Goal: Task Accomplishment & Management: Manage account settings

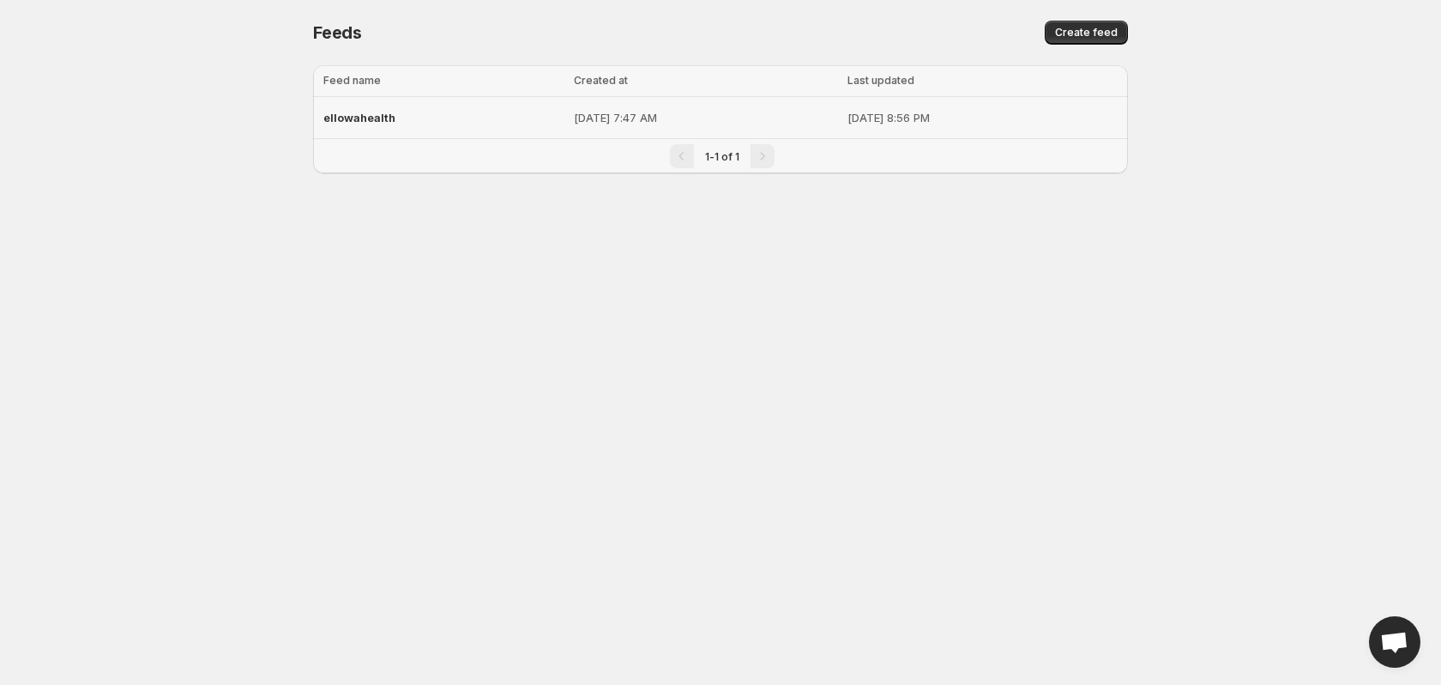
click at [377, 119] on span "ellowahealth" at bounding box center [359, 118] width 72 height 14
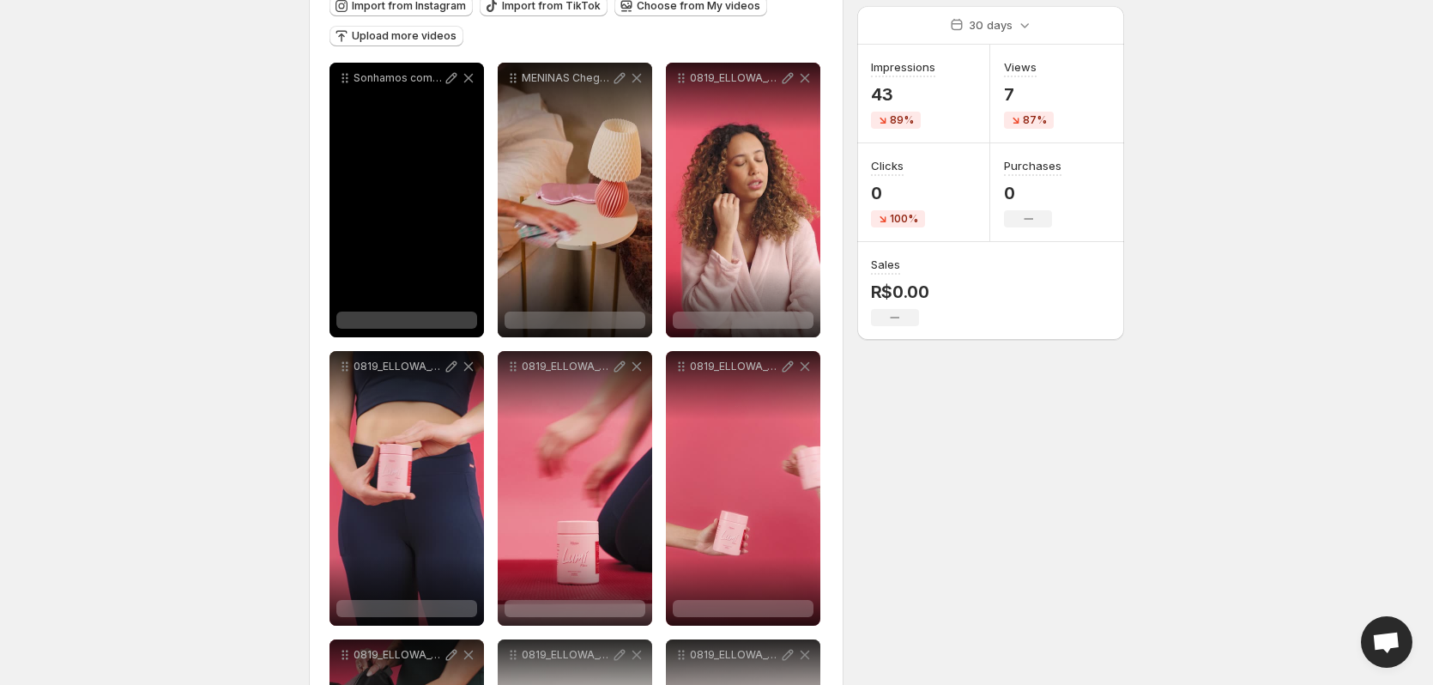
scroll to position [257, 0]
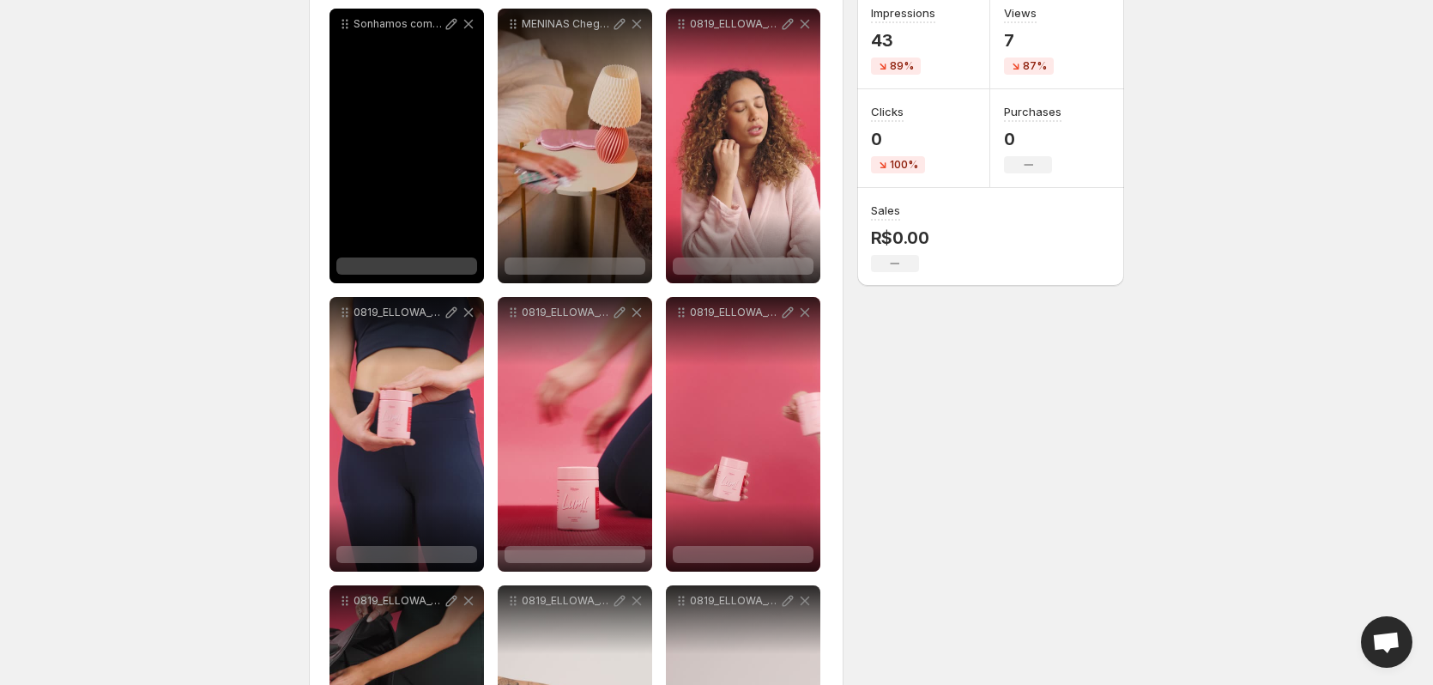
click at [397, 261] on div at bounding box center [406, 265] width 141 height 17
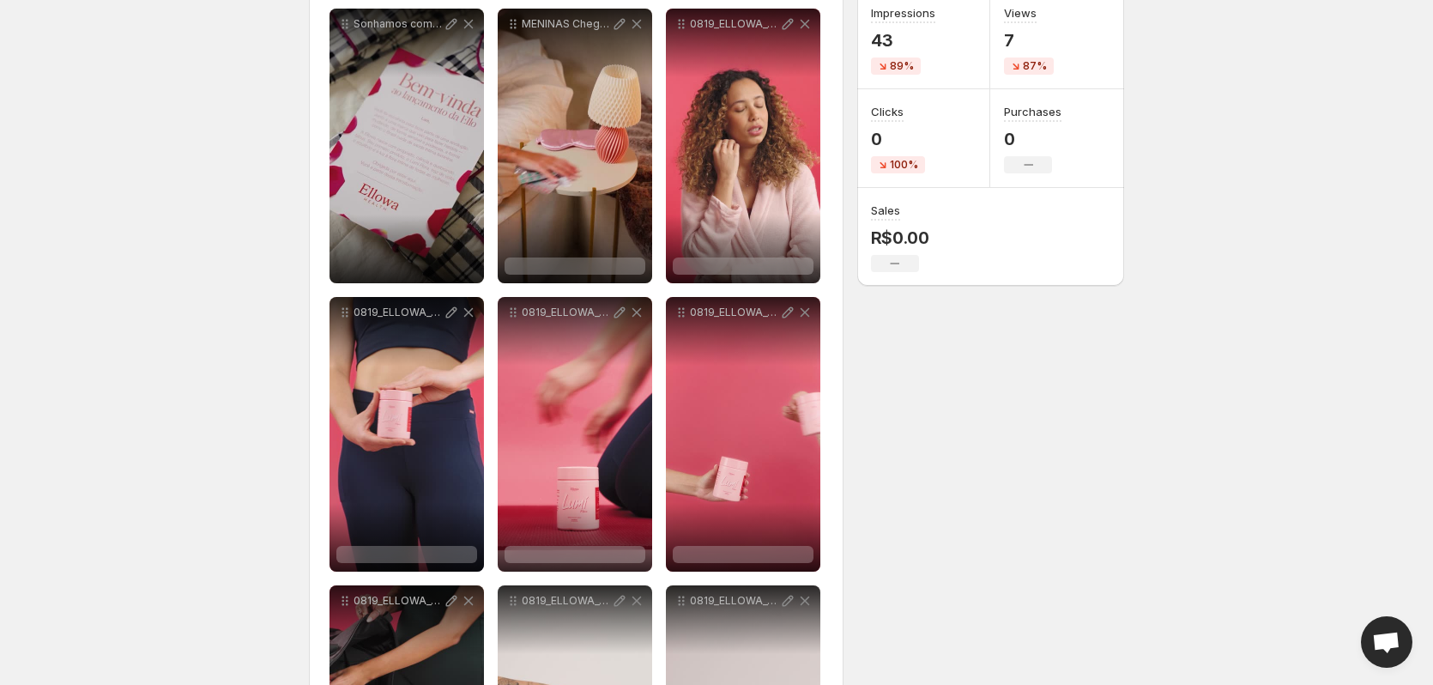
drag, startPoint x: 105, startPoint y: 248, endPoint x: 586, endPoint y: 275, distance: 482.1
click at [107, 248] on body "**********" at bounding box center [716, 85] width 1433 height 685
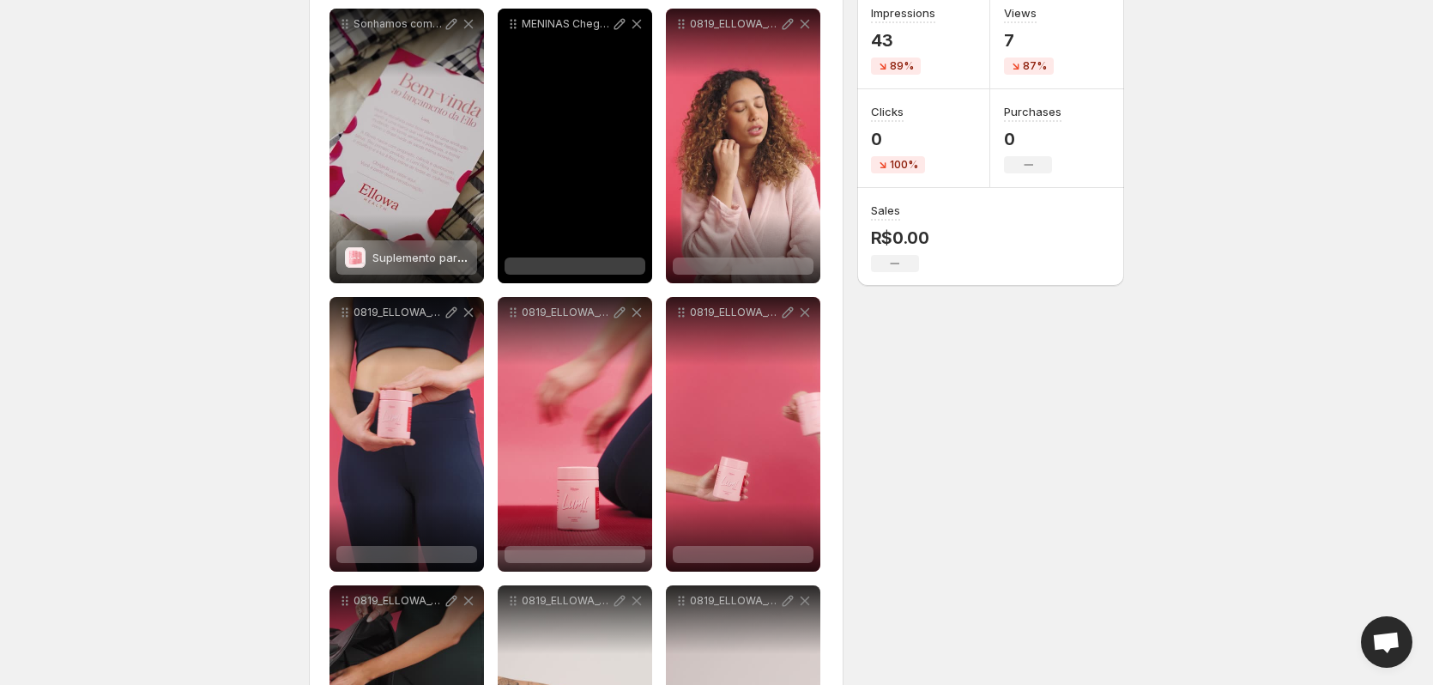
click at [589, 265] on div at bounding box center [574, 265] width 141 height 17
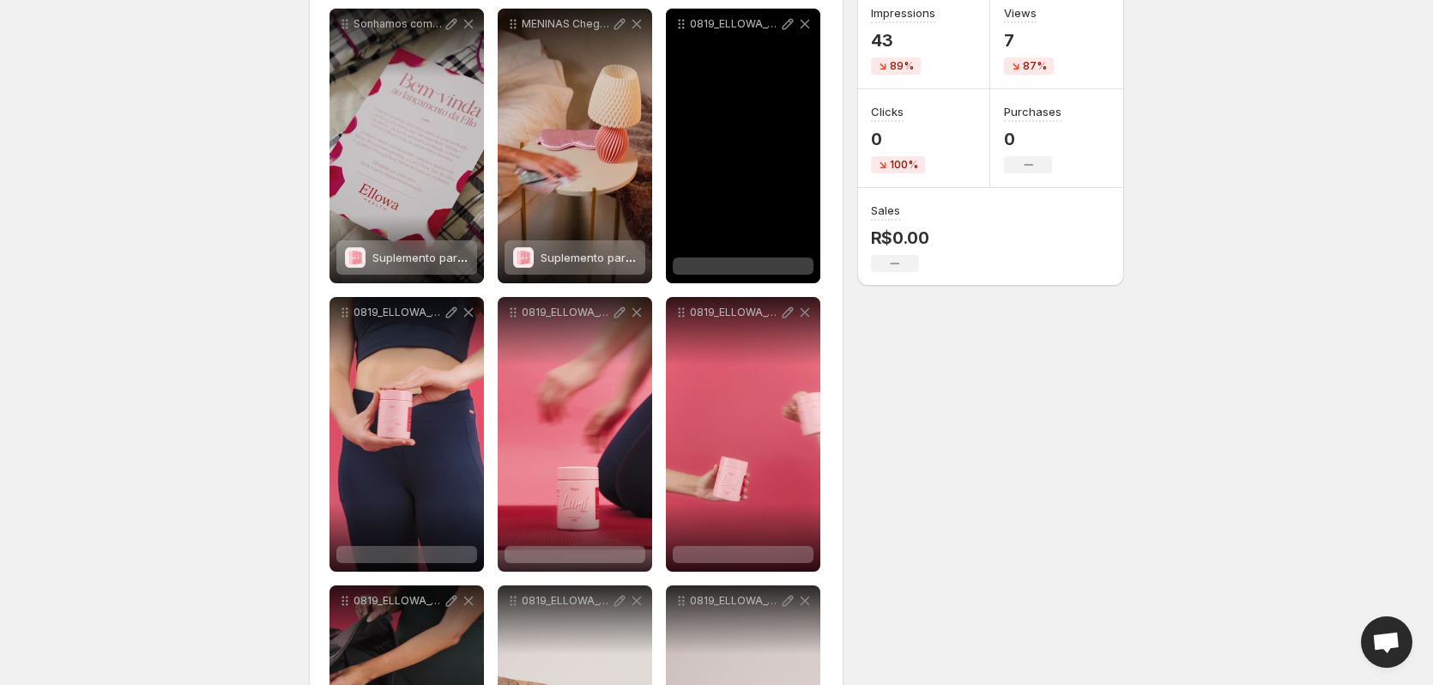
click at [782, 267] on div at bounding box center [743, 265] width 141 height 17
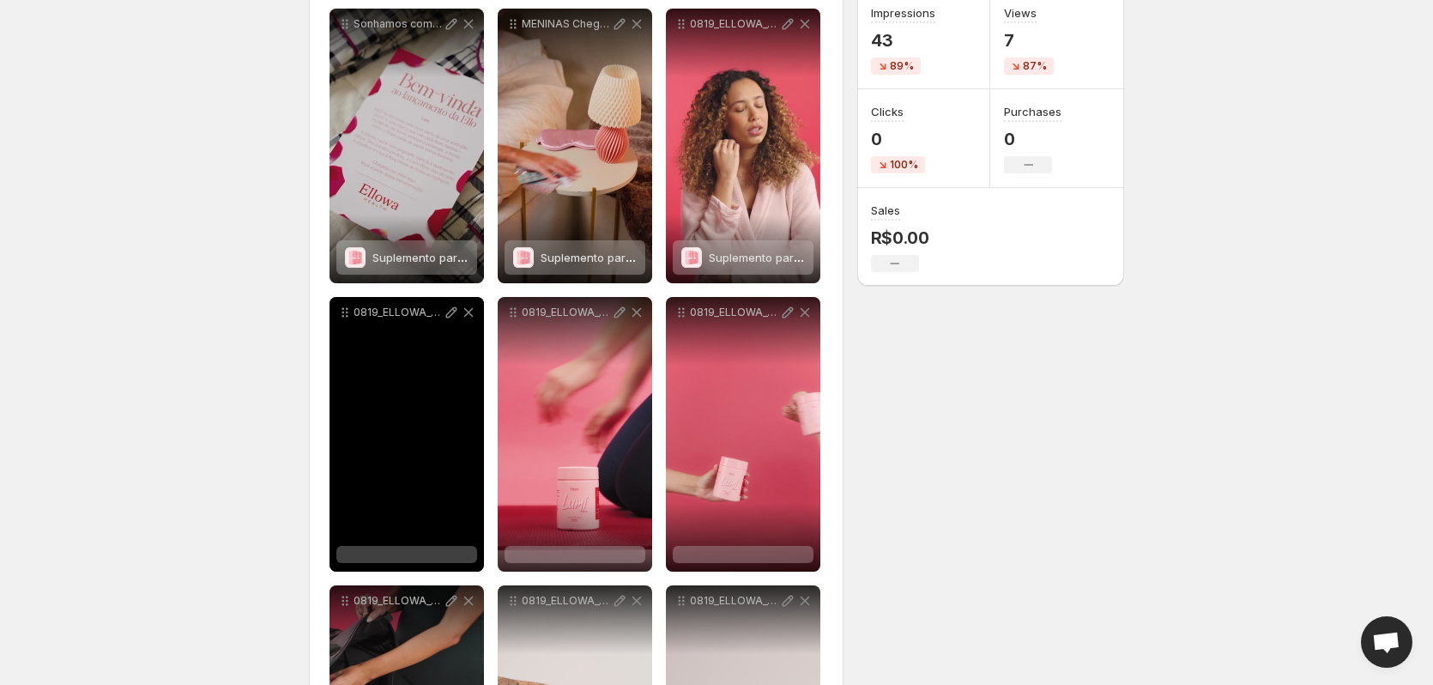
click at [386, 554] on div at bounding box center [406, 554] width 141 height 17
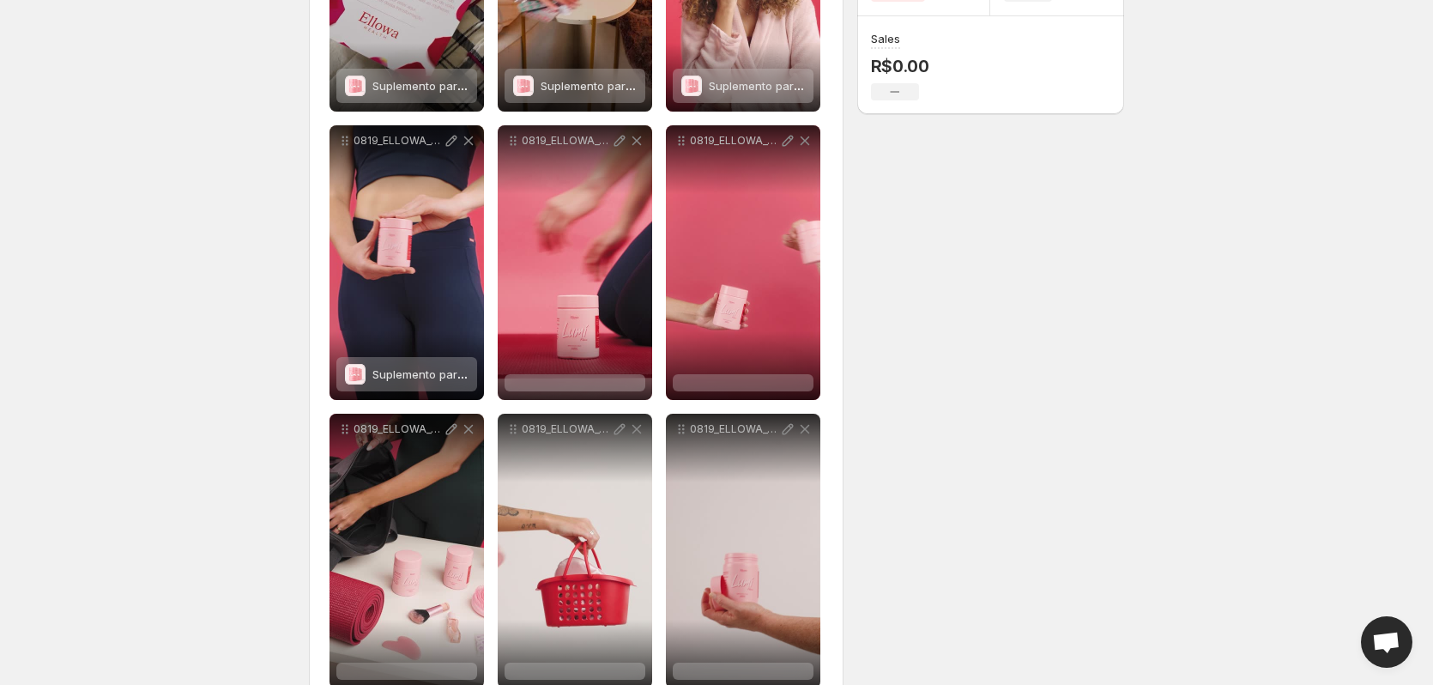
scroll to position [515, 0]
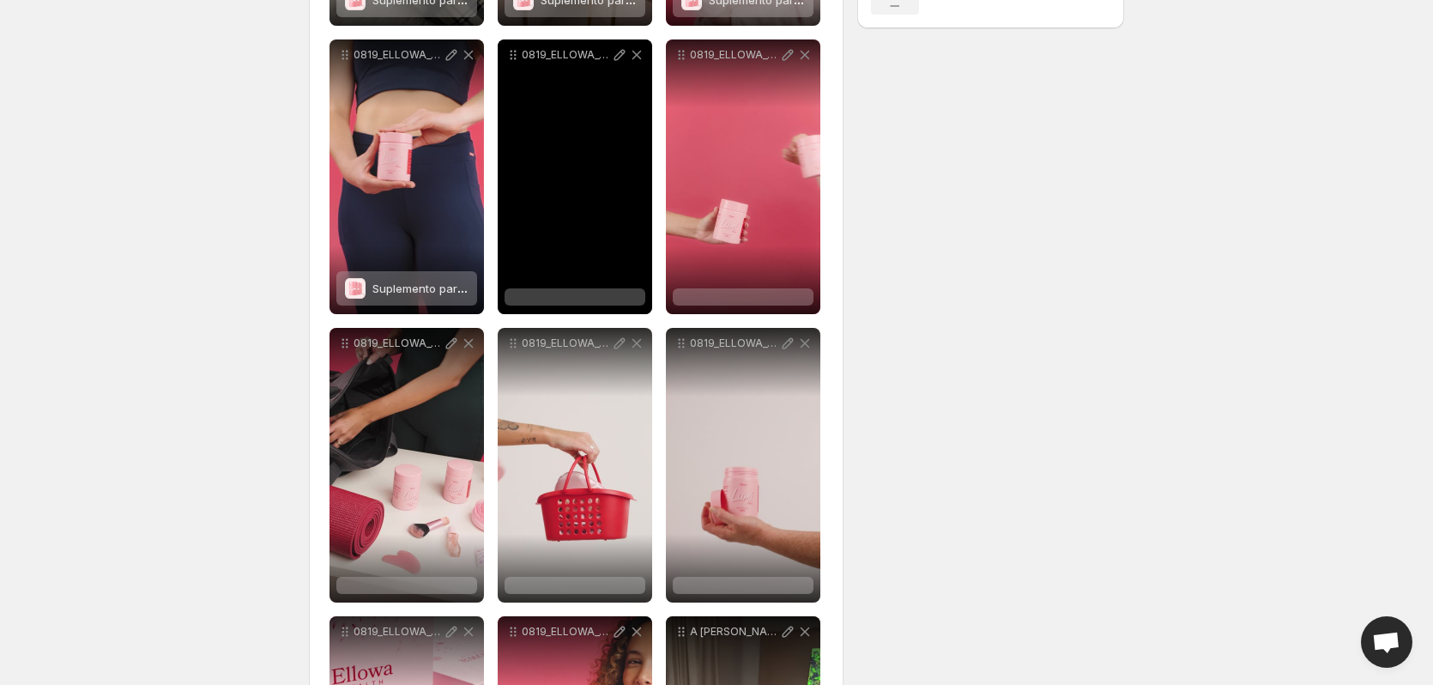
click at [556, 299] on div at bounding box center [574, 296] width 141 height 17
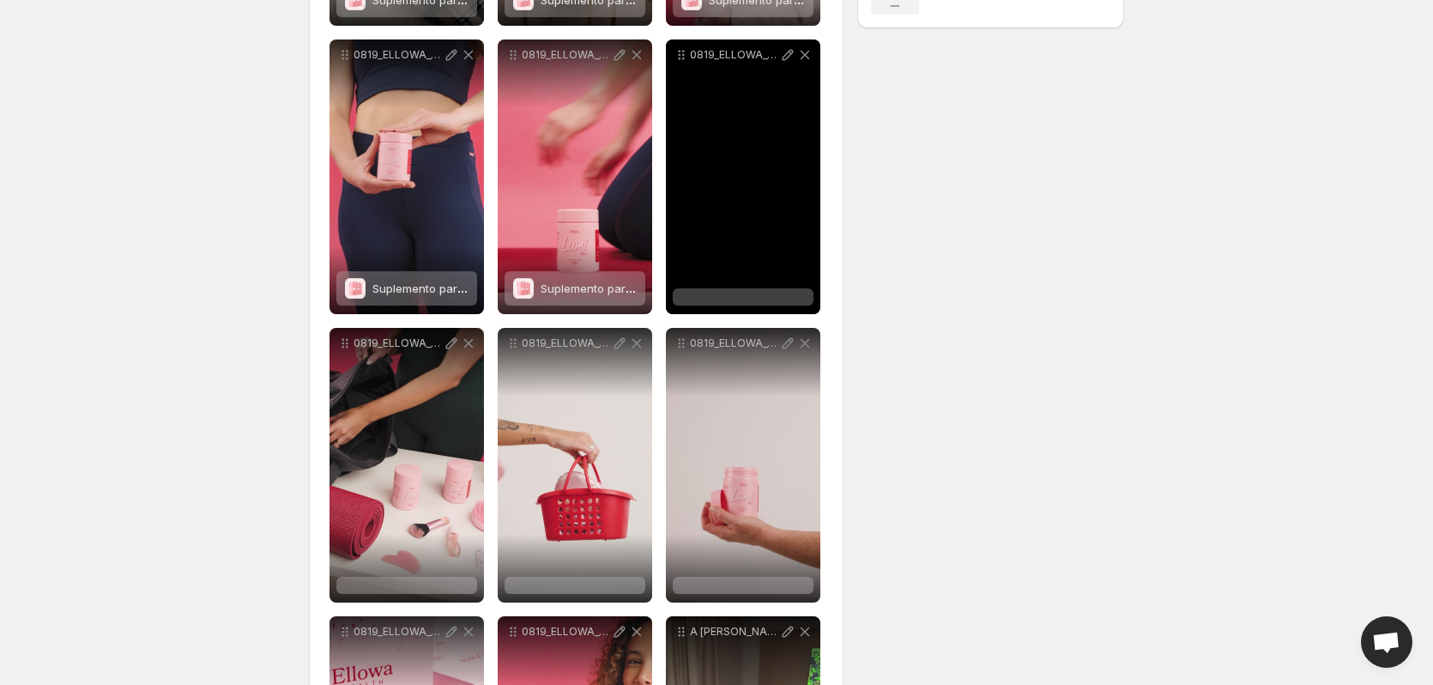
click at [743, 293] on div at bounding box center [743, 296] width 141 height 17
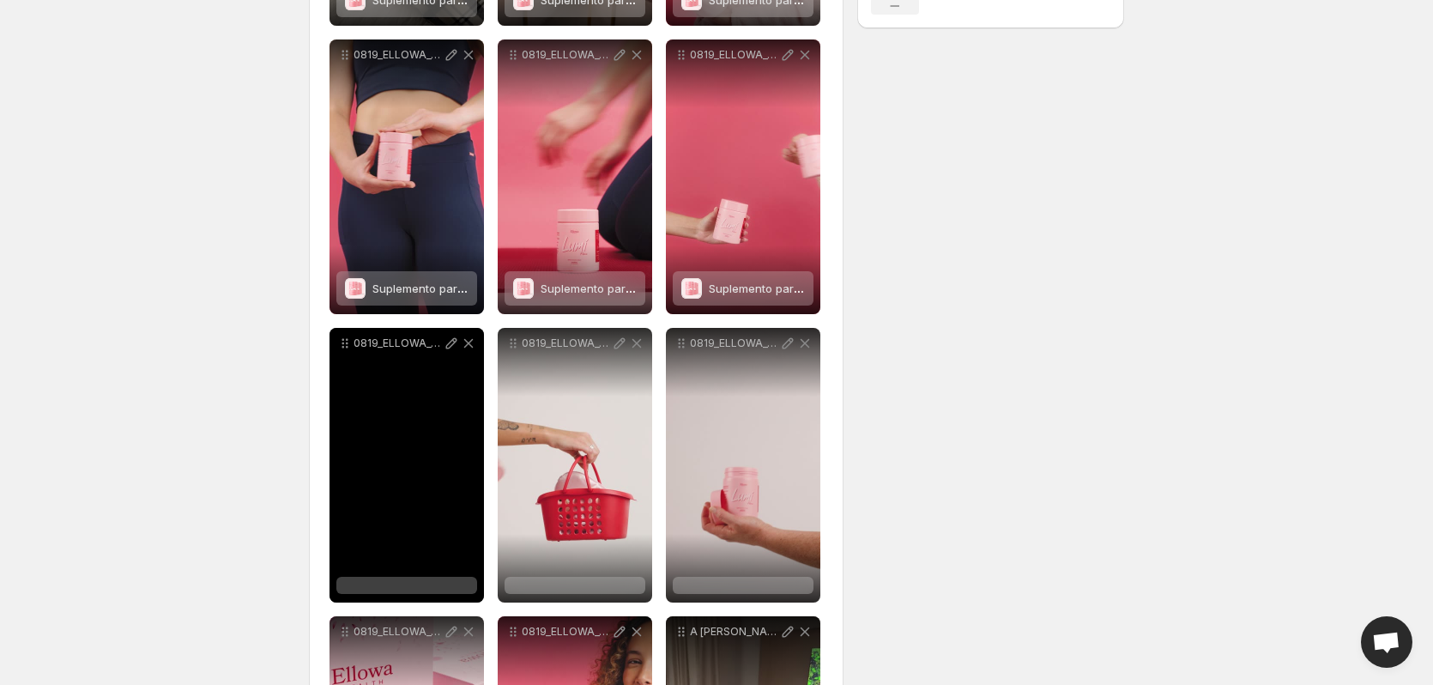
click at [384, 586] on div at bounding box center [406, 585] width 141 height 17
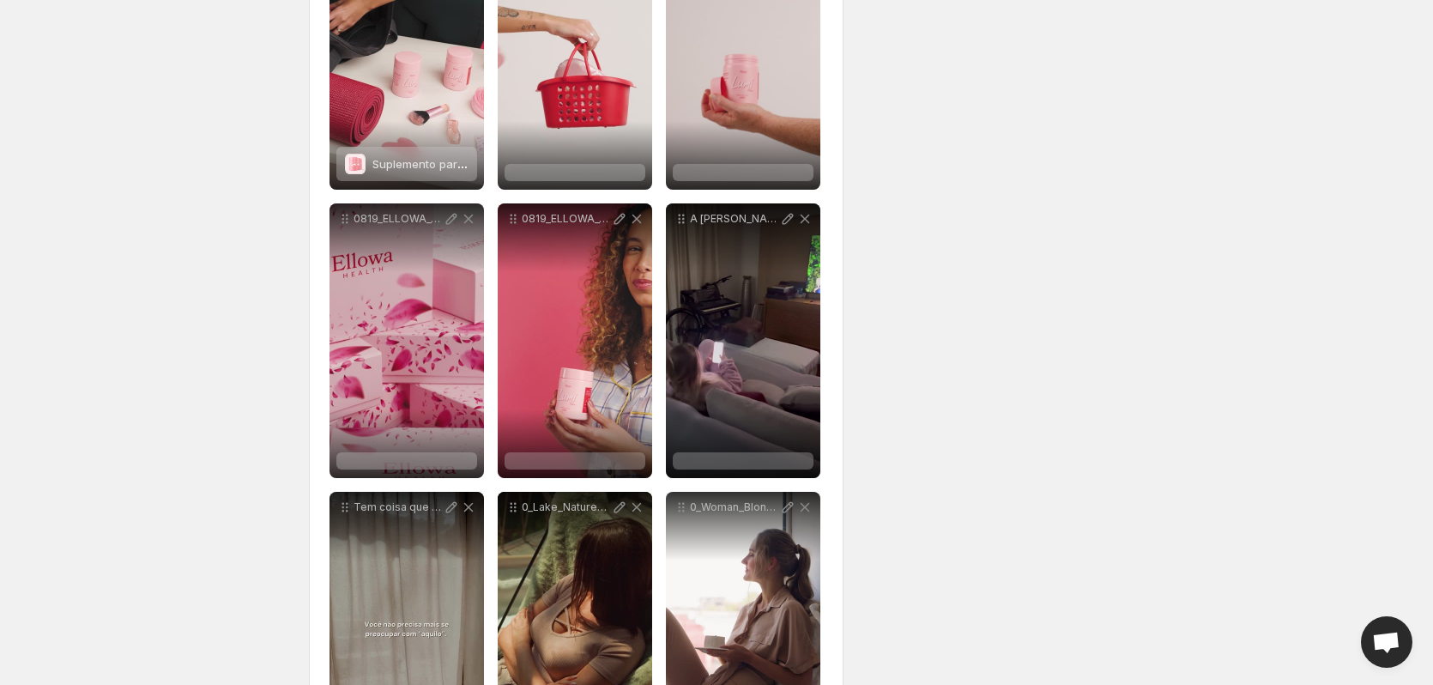
scroll to position [944, 0]
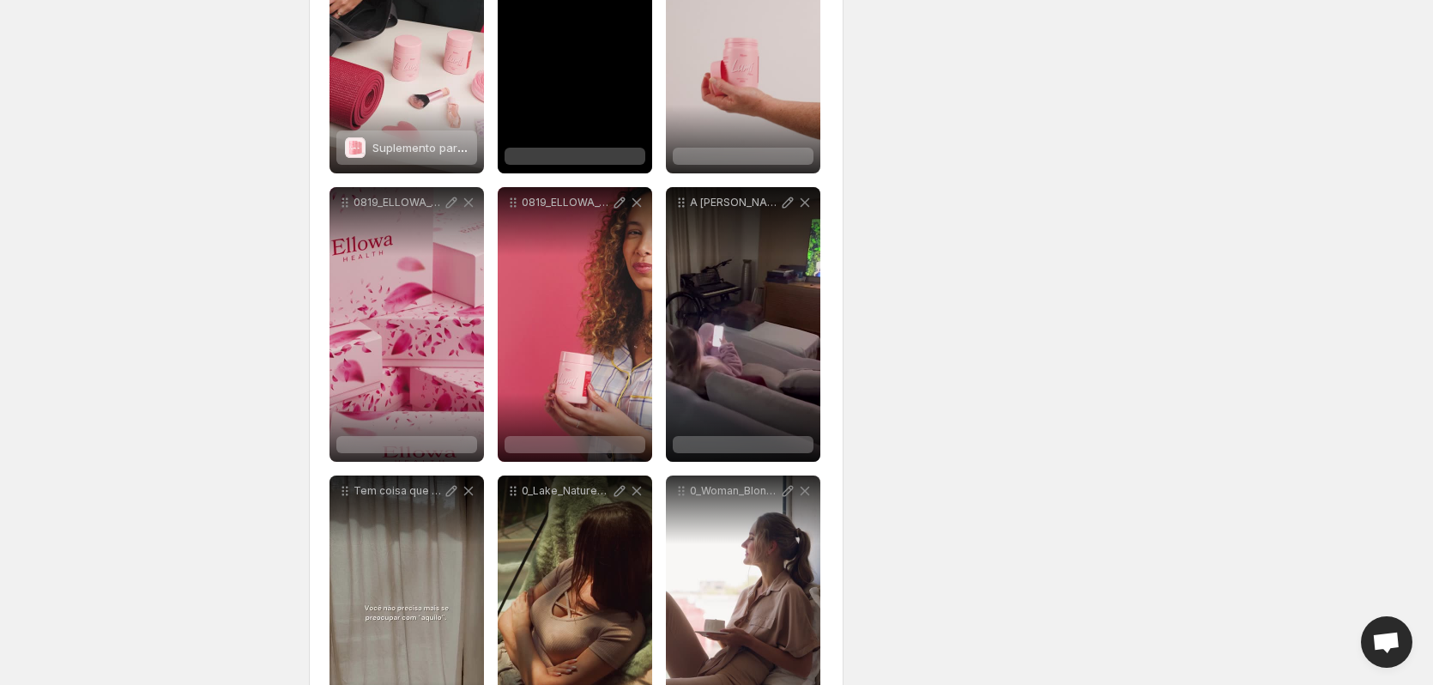
click at [559, 153] on div at bounding box center [574, 156] width 141 height 17
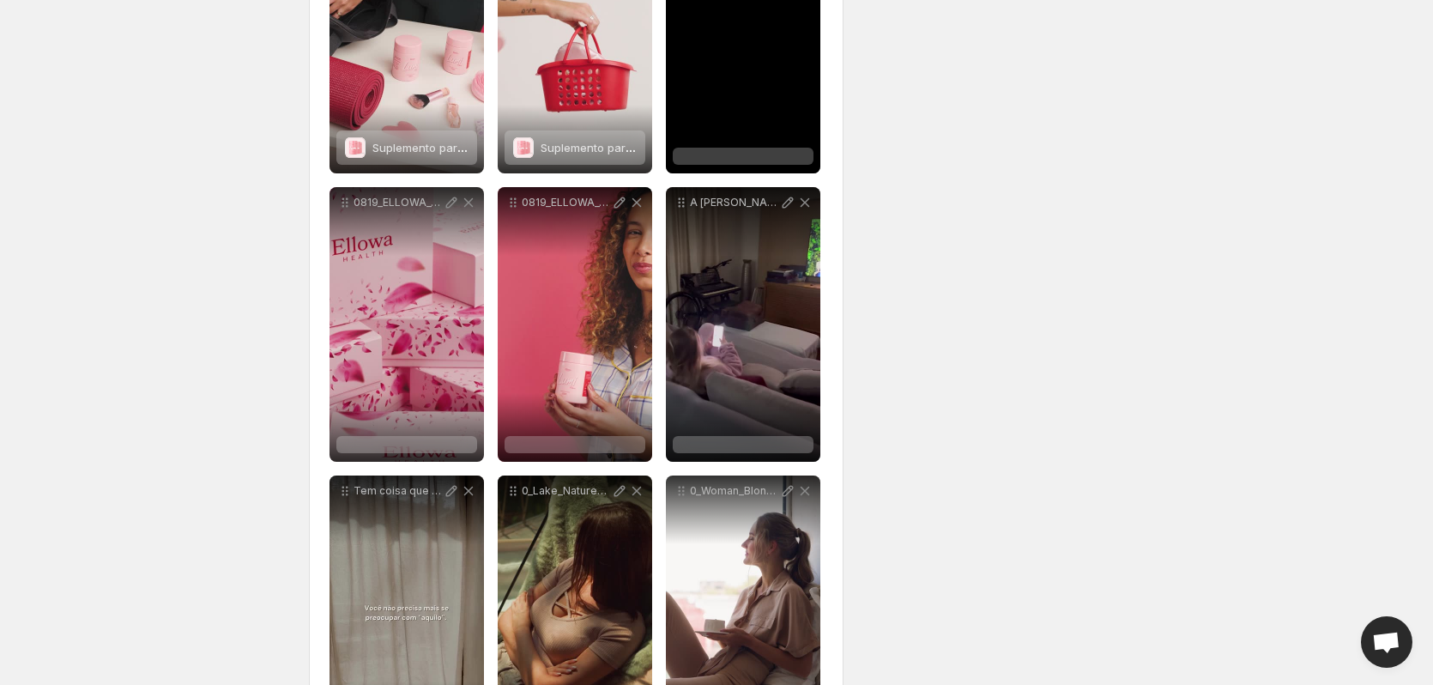
click at [740, 153] on div at bounding box center [743, 156] width 141 height 17
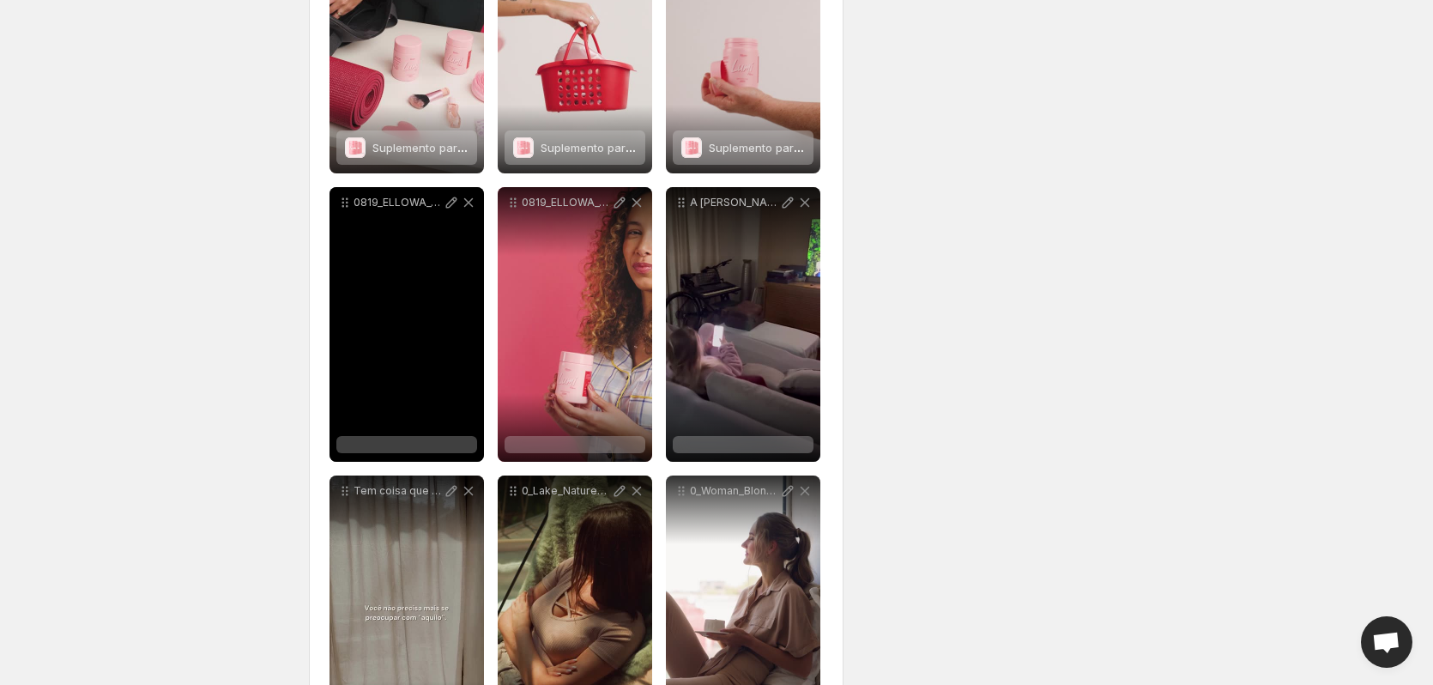
click at [402, 444] on div at bounding box center [406, 444] width 141 height 17
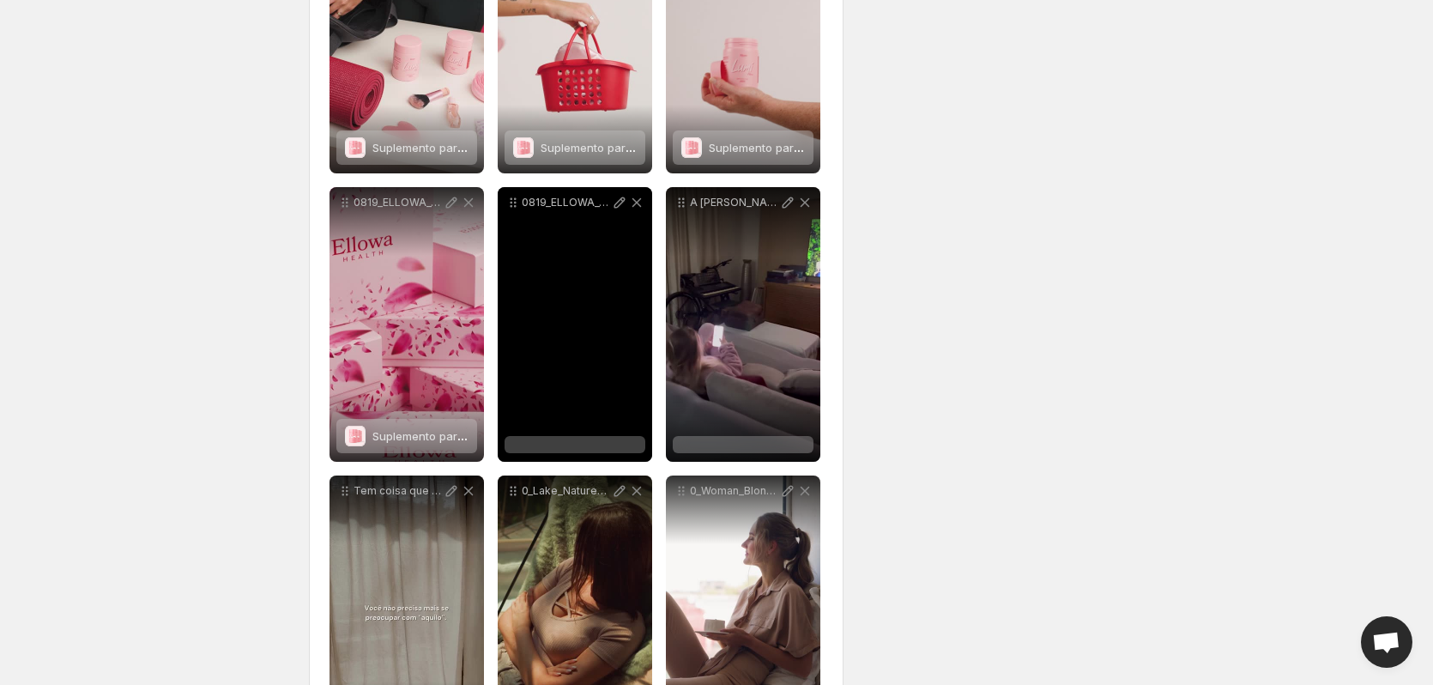
click at [574, 447] on div at bounding box center [574, 444] width 141 height 17
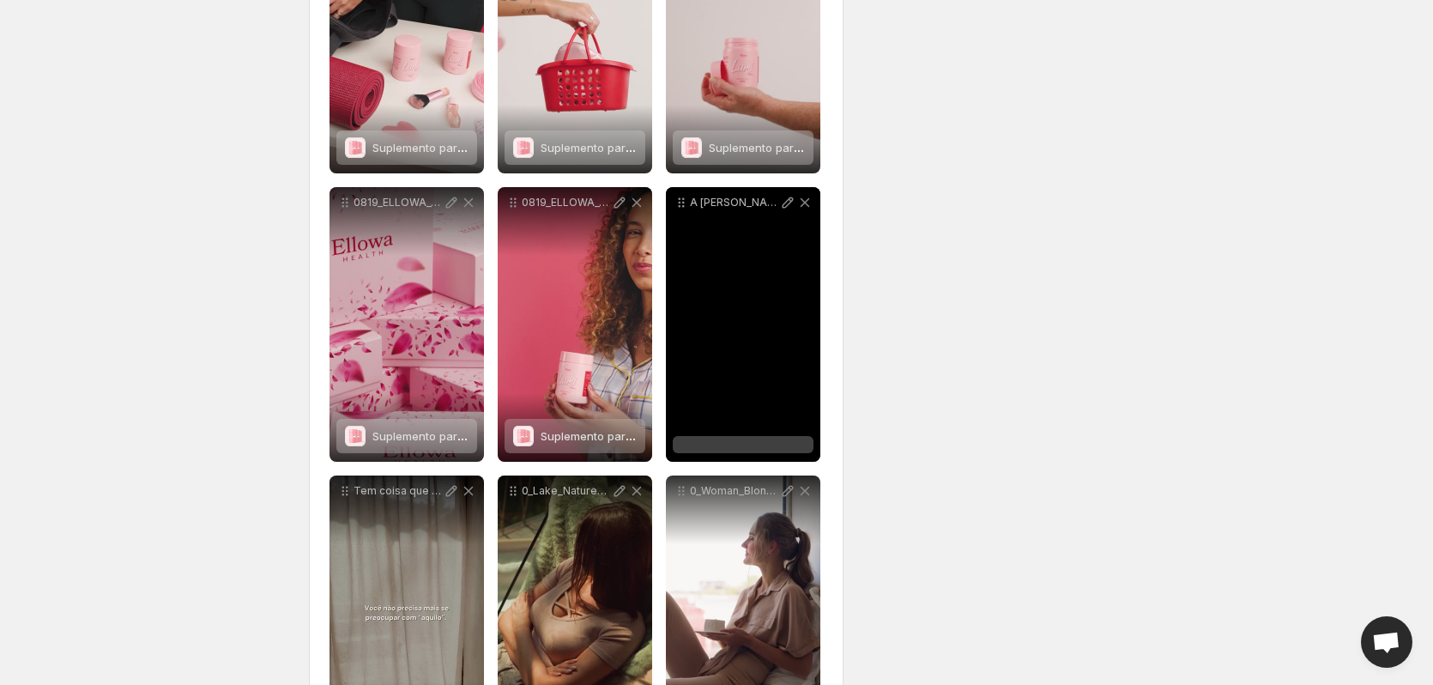
click at [756, 447] on div at bounding box center [743, 444] width 141 height 17
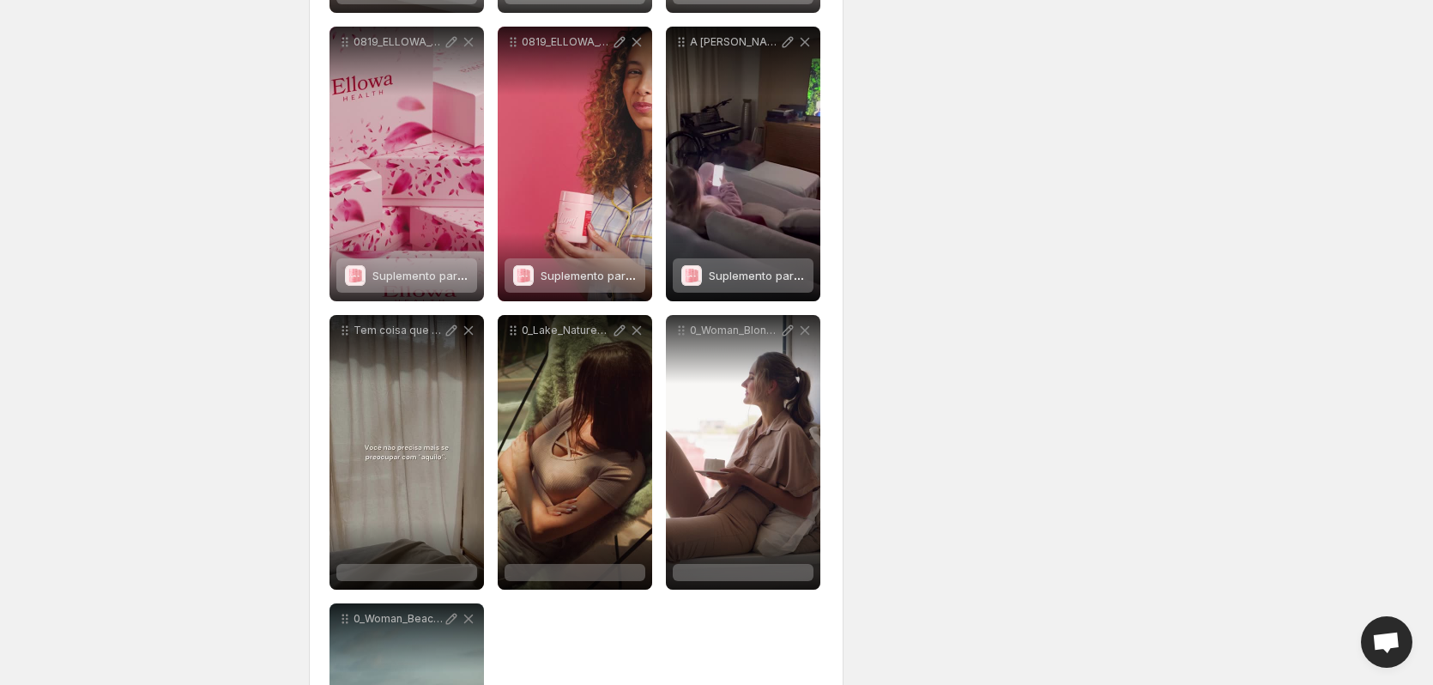
scroll to position [1338, 0]
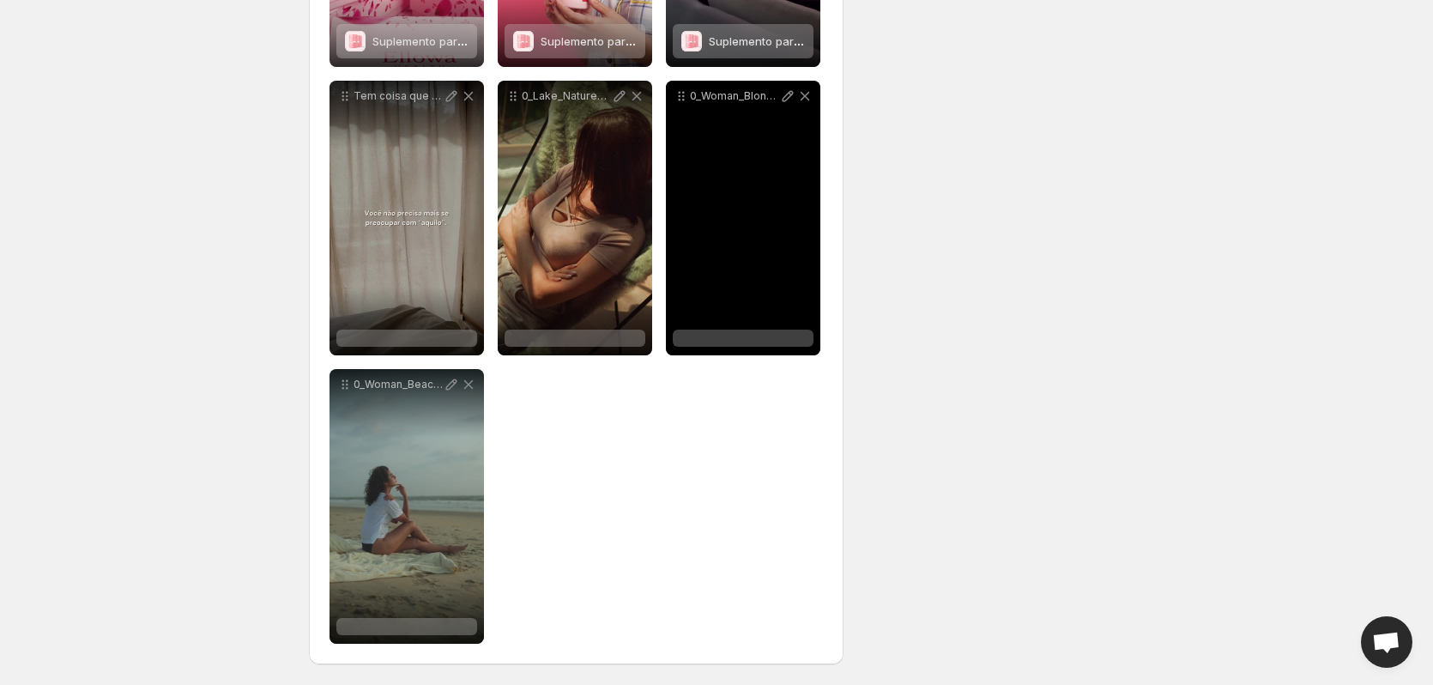
click at [718, 341] on div at bounding box center [743, 337] width 141 height 17
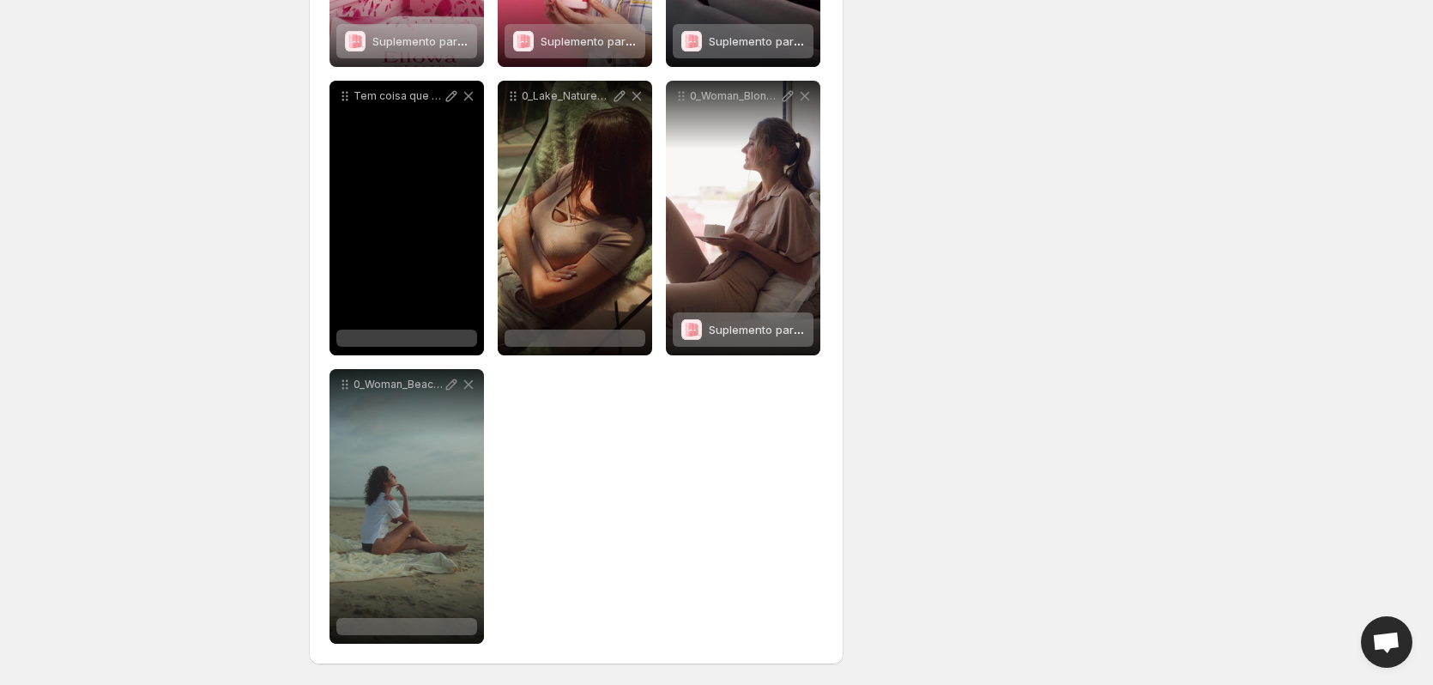
click at [390, 337] on div at bounding box center [406, 337] width 141 height 17
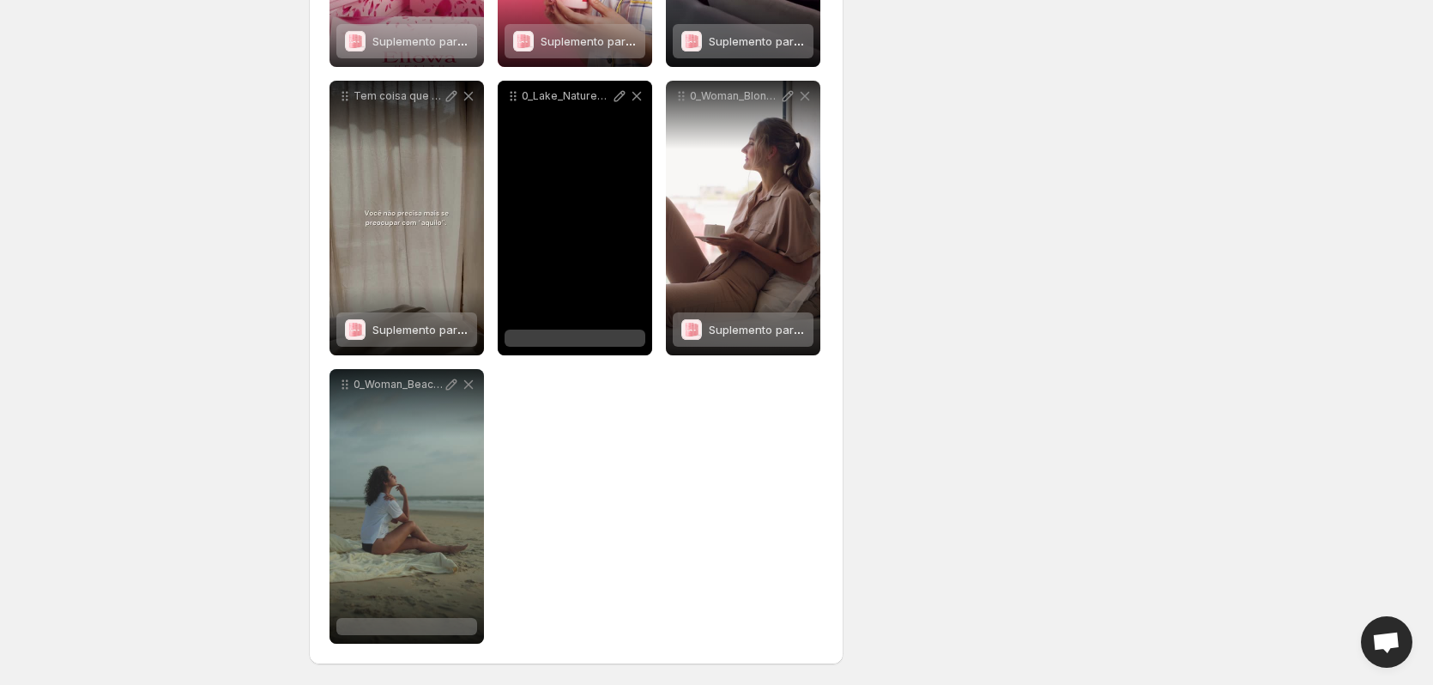
click at [565, 335] on div at bounding box center [574, 337] width 141 height 17
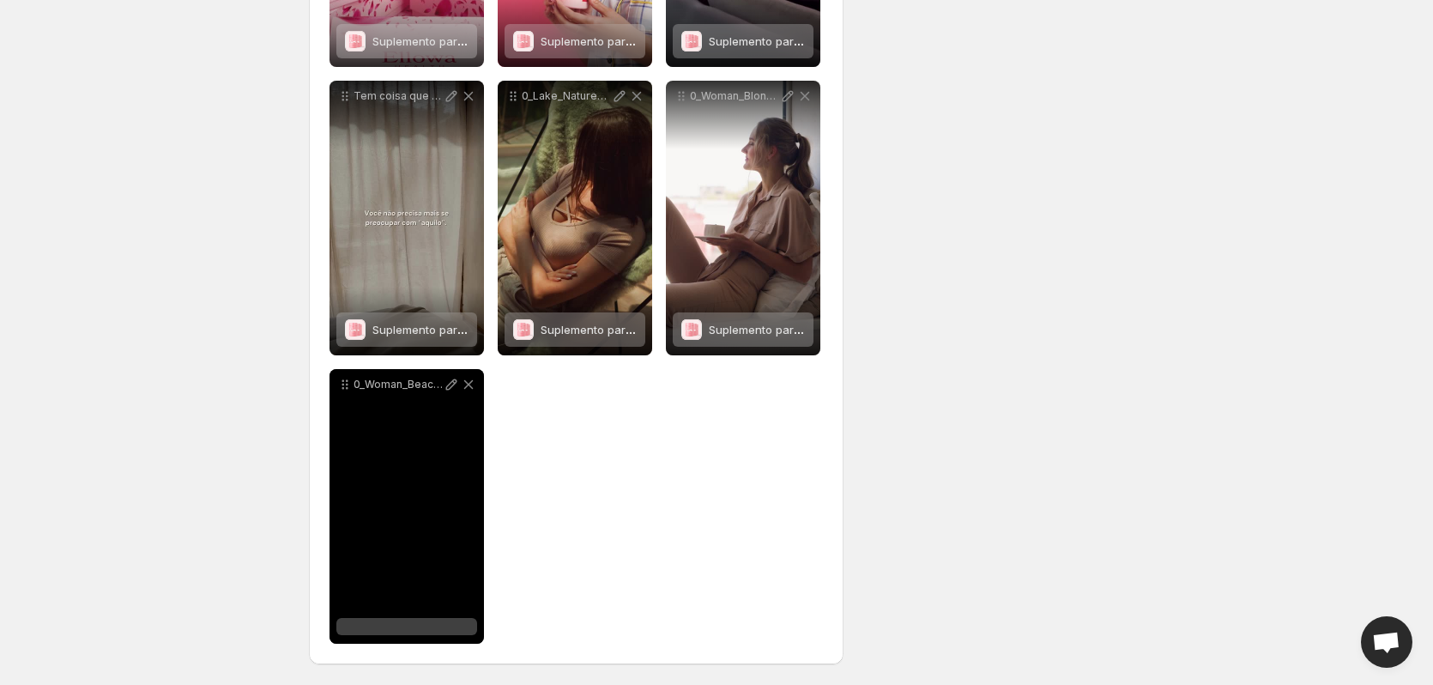
click at [383, 628] on div at bounding box center [406, 626] width 141 height 17
click at [471, 388] on icon at bounding box center [468, 384] width 9 height 9
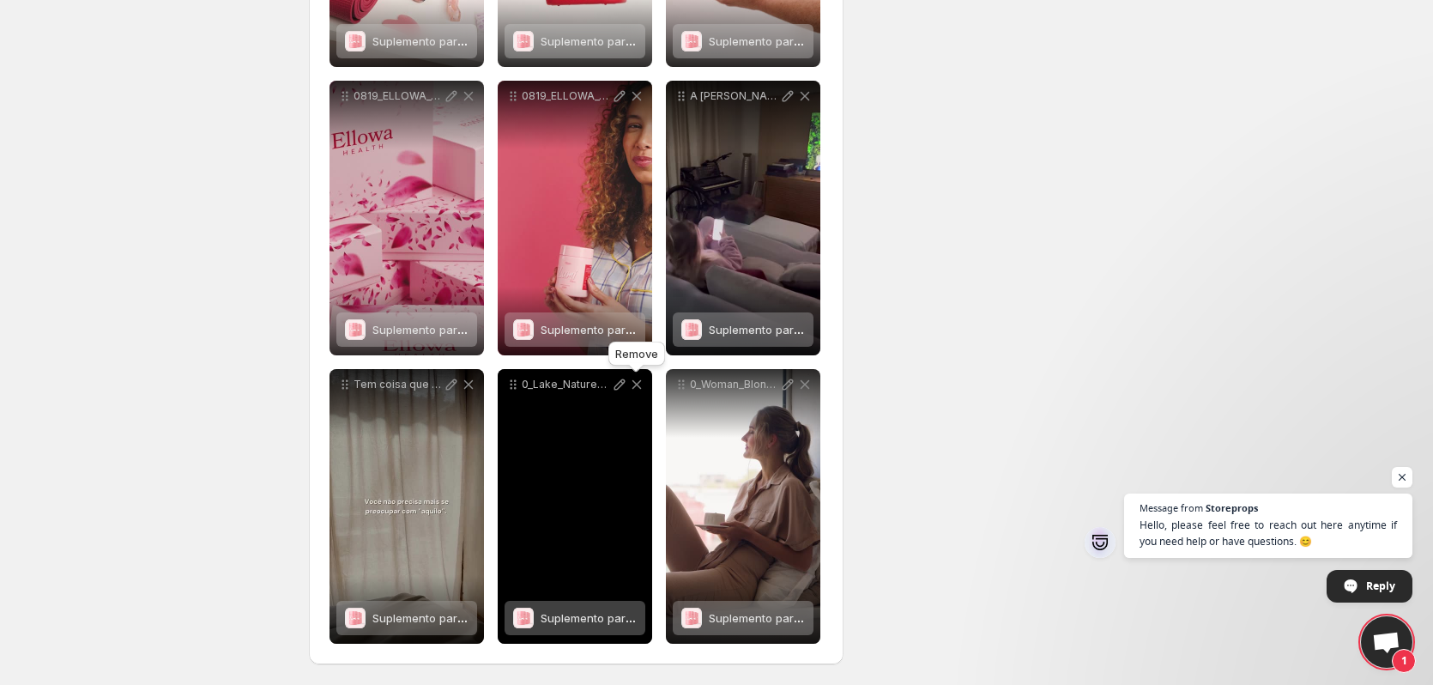
click at [634, 374] on div "Remove" at bounding box center [636, 357] width 63 height 38
click at [635, 380] on icon at bounding box center [636, 384] width 17 height 17
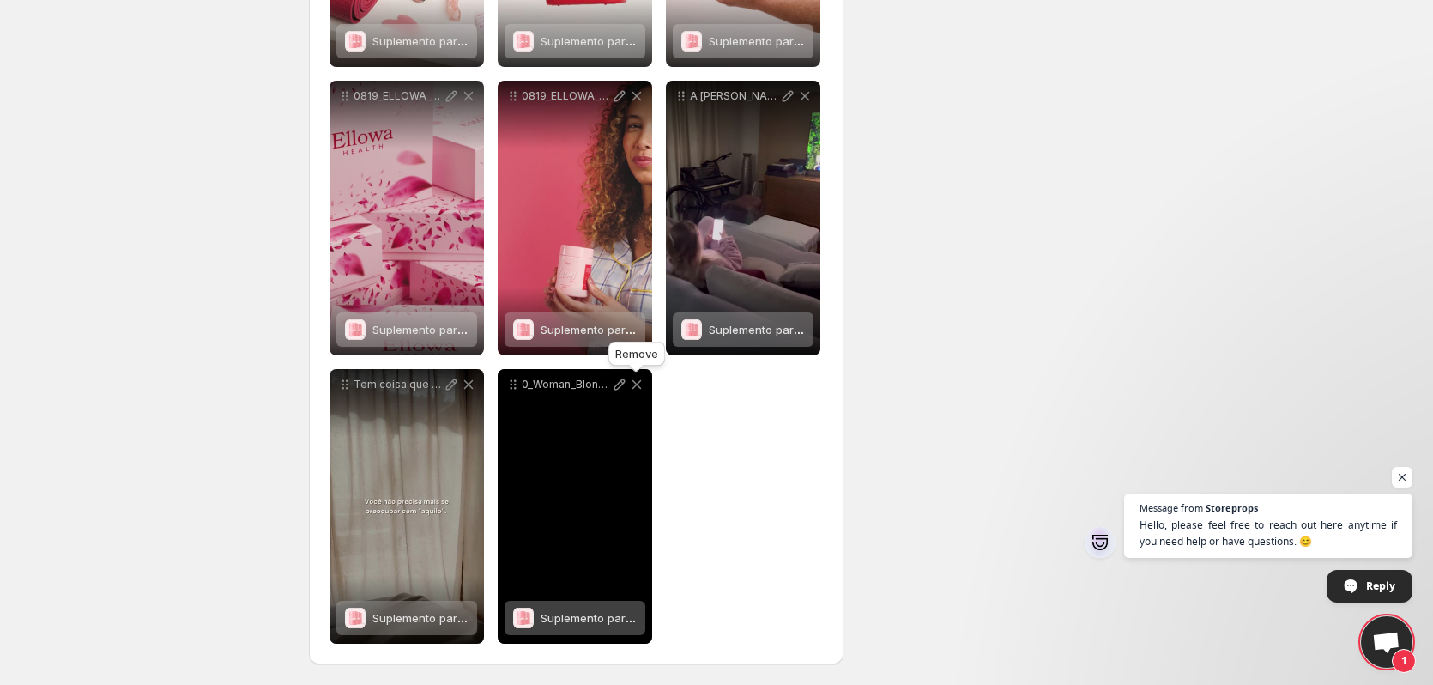
click at [635, 380] on icon at bounding box center [636, 384] width 17 height 17
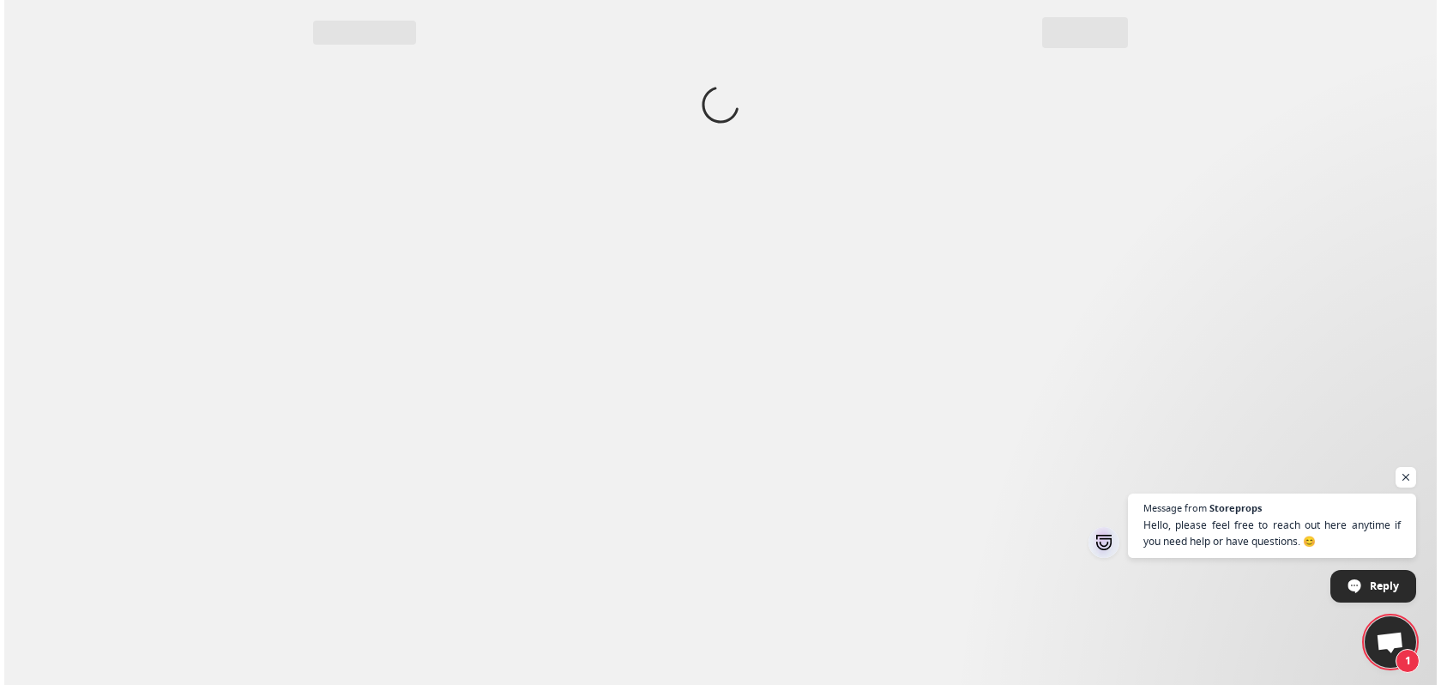
scroll to position [0, 0]
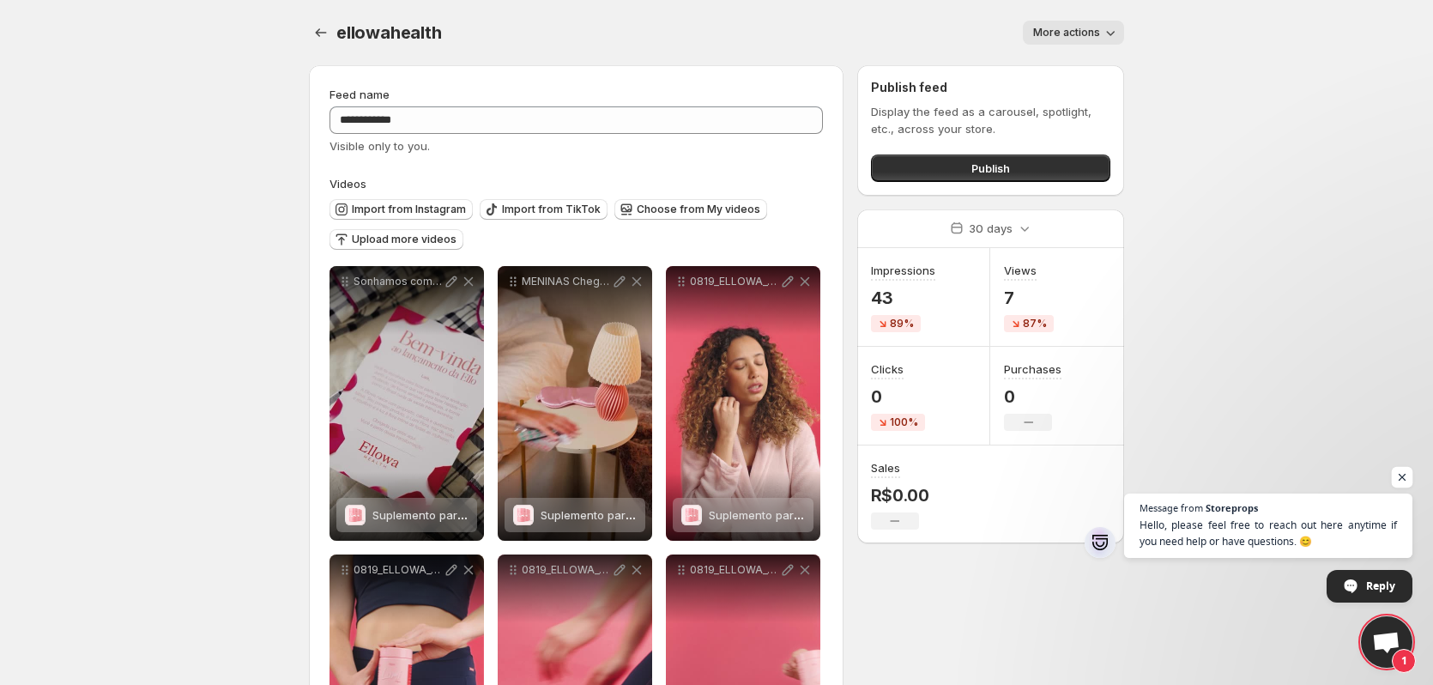
click at [1406, 478] on span "Open chat" at bounding box center [1402, 477] width 21 height 21
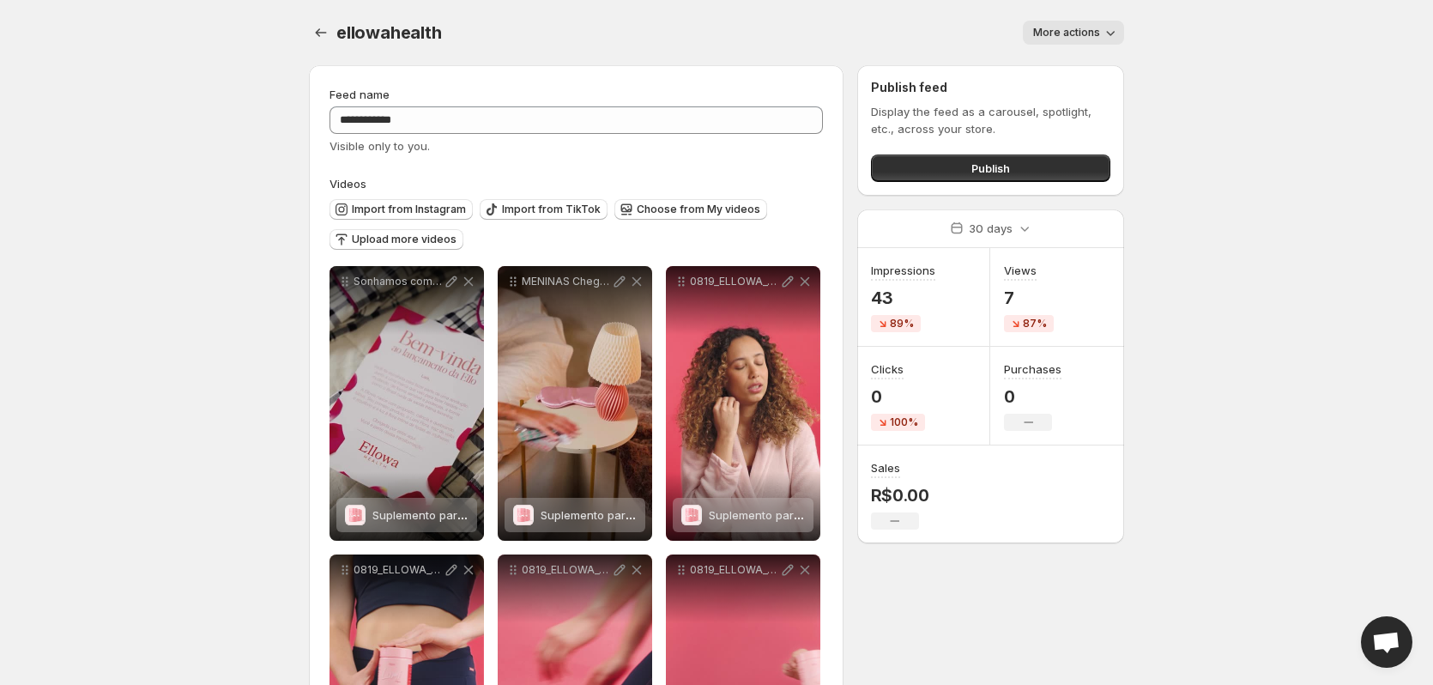
click at [125, 273] on body "**********" at bounding box center [716, 342] width 1433 height 685
click at [323, 32] on icon "Settings" at bounding box center [320, 32] width 17 height 17
